Goal: Consume media (video, audio)

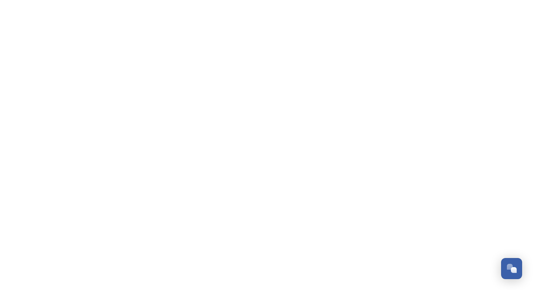
scroll to position [1101, 0]
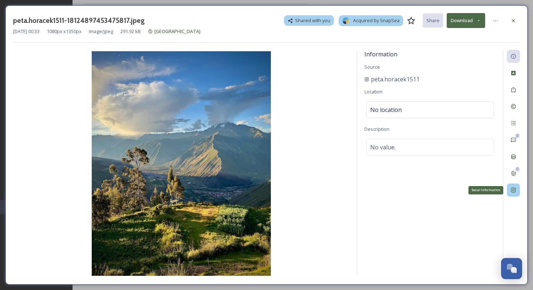
click at [517, 193] on div "Social Information" at bounding box center [513, 189] width 13 height 13
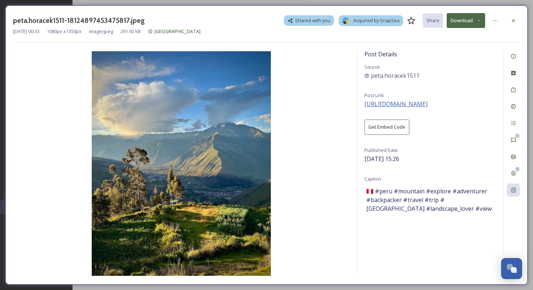
click at [409, 105] on span "https://www.instagram.com/p/DNBuQCoovlB/" at bounding box center [396, 104] width 63 height 8
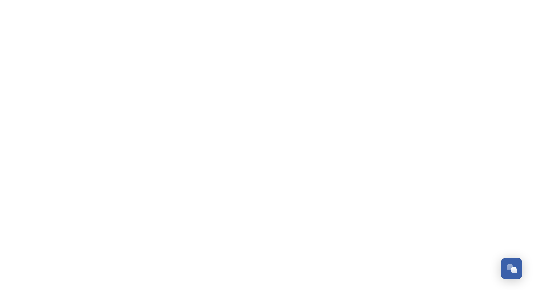
scroll to position [1101, 0]
